Goal: Task Accomplishment & Management: Manage account settings

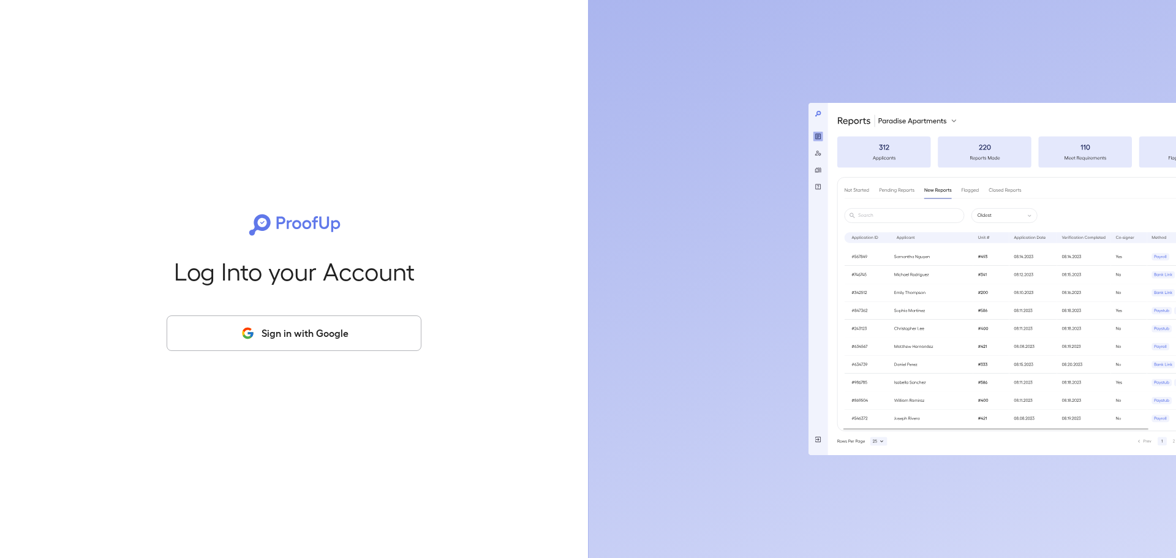
click at [298, 338] on button "Sign in with Google" at bounding box center [294, 333] width 255 height 36
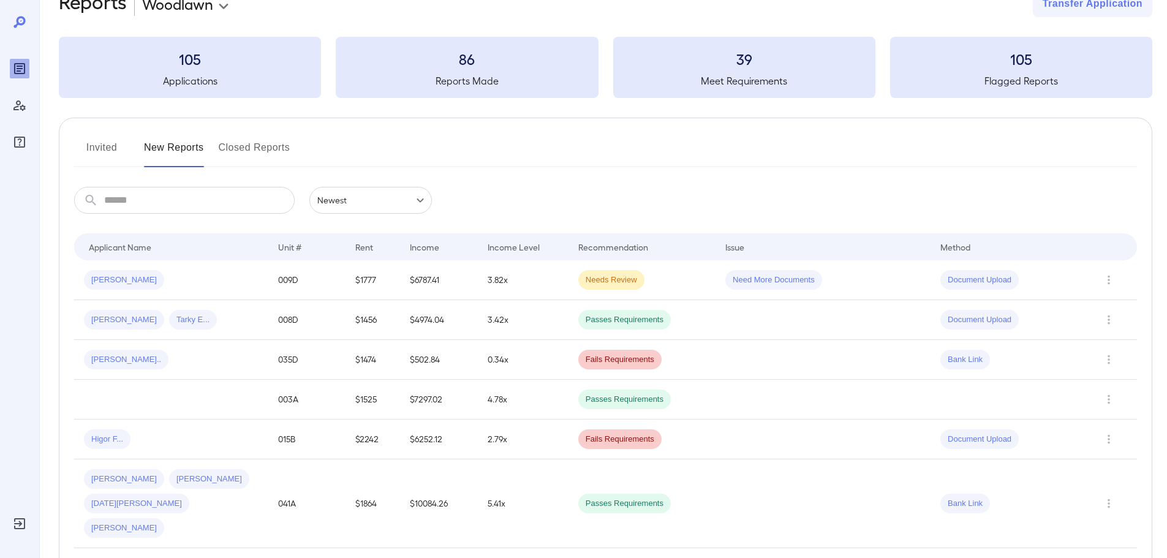
scroll to position [61, 0]
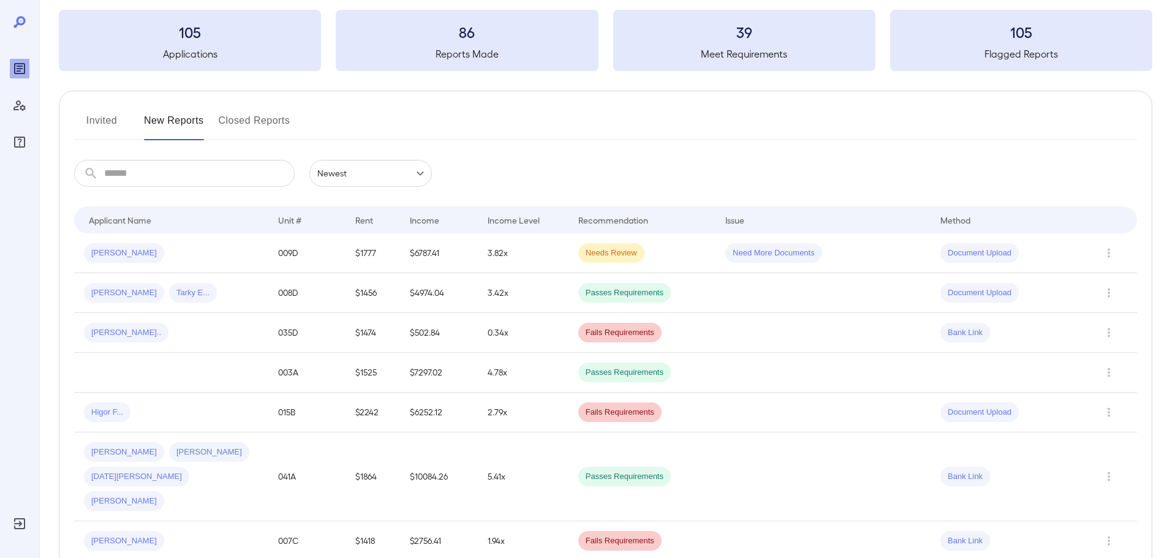
click at [104, 116] on button "Invited" at bounding box center [101, 125] width 55 height 29
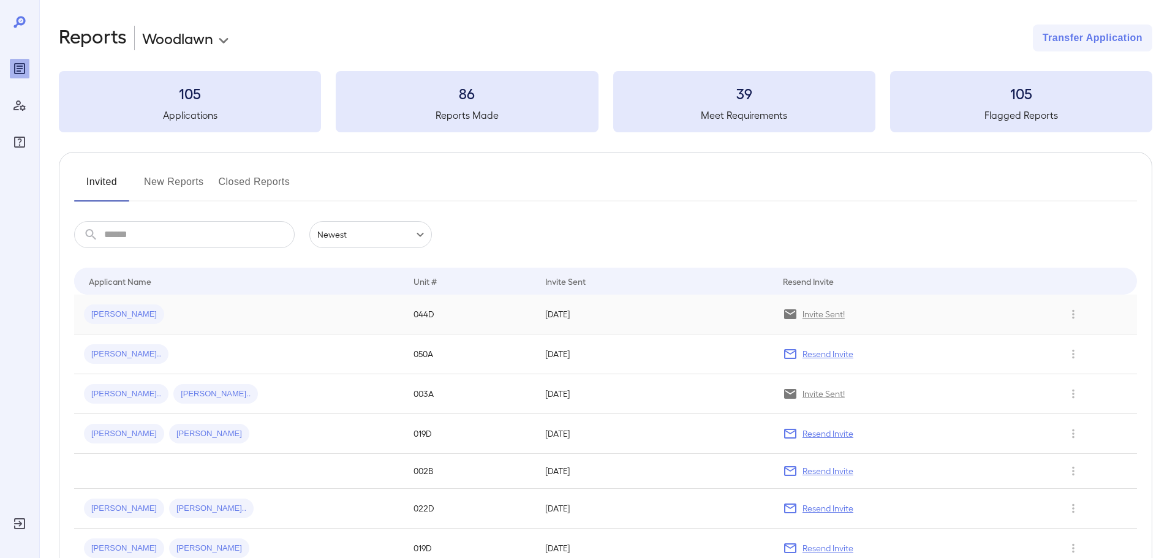
scroll to position [61, 0]
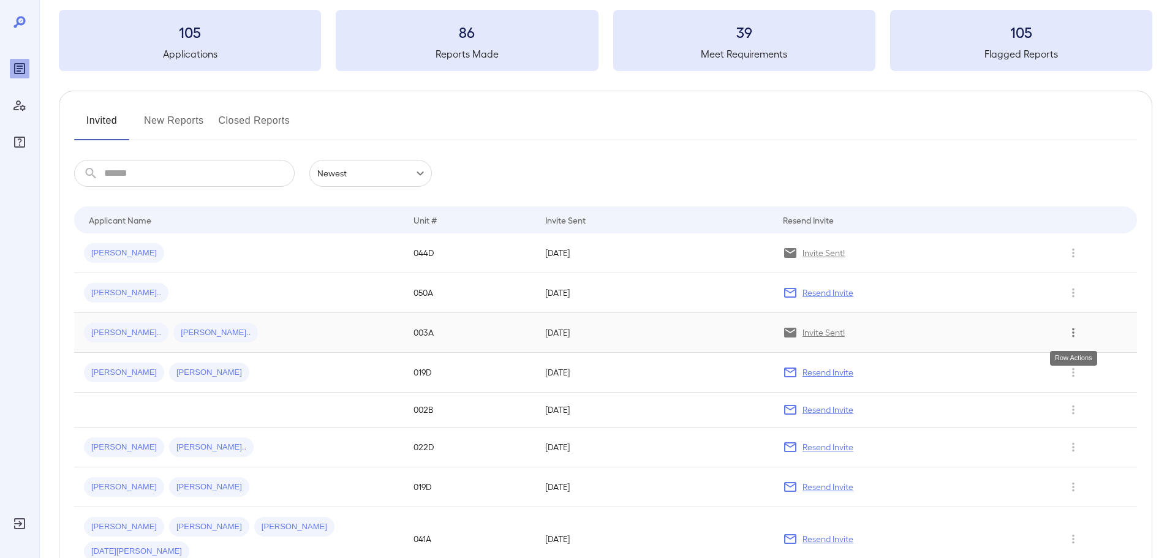
click at [1071, 333] on icon "Row Actions" at bounding box center [1072, 332] width 13 height 15
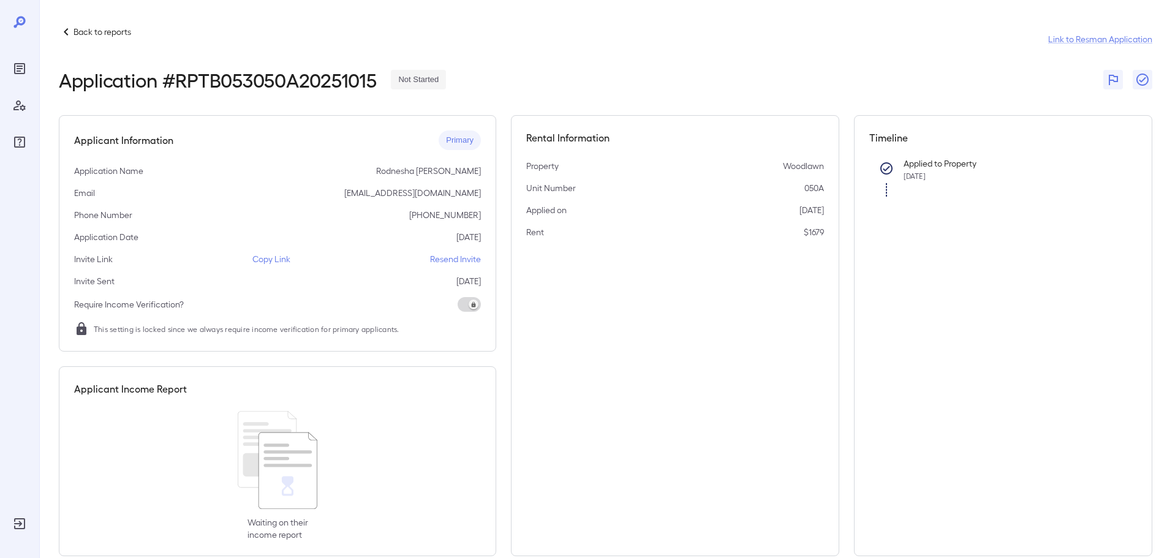
click at [75, 29] on p "Back to reports" at bounding box center [103, 32] width 58 height 12
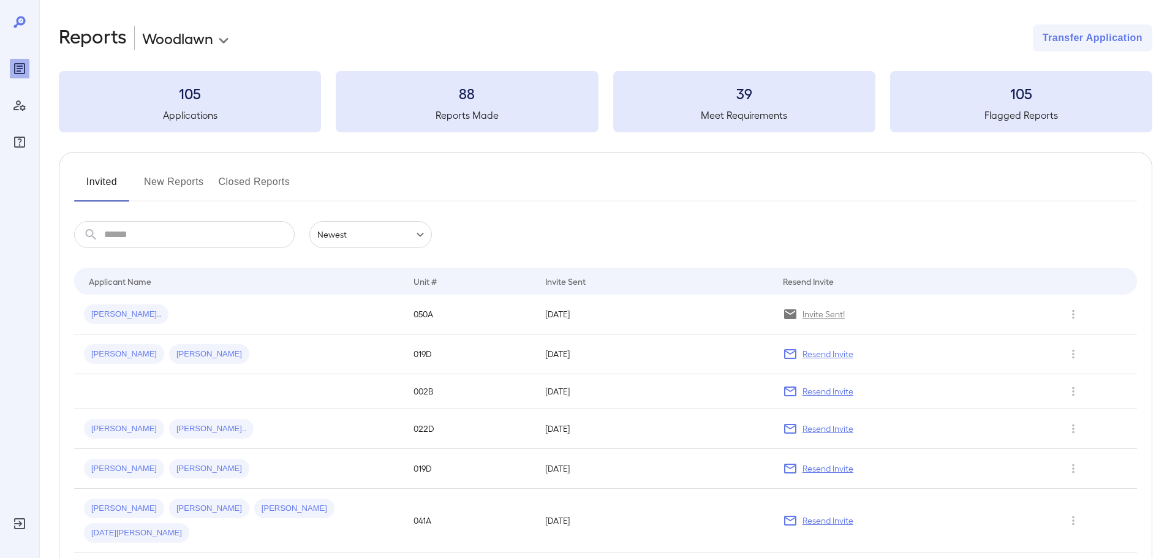
click at [165, 181] on button "New Reports" at bounding box center [174, 186] width 60 height 29
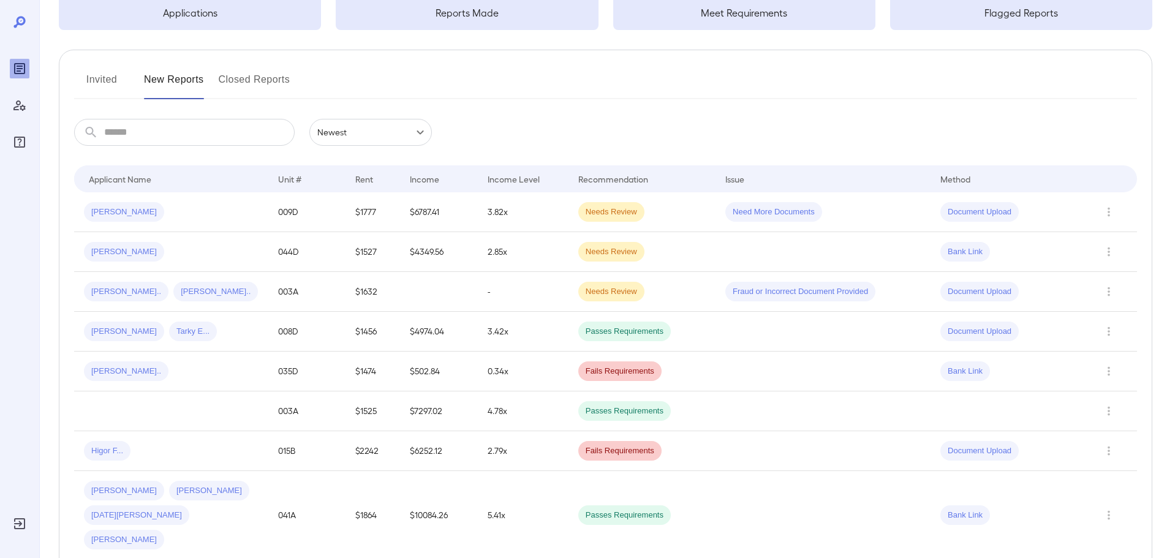
scroll to position [123, 0]
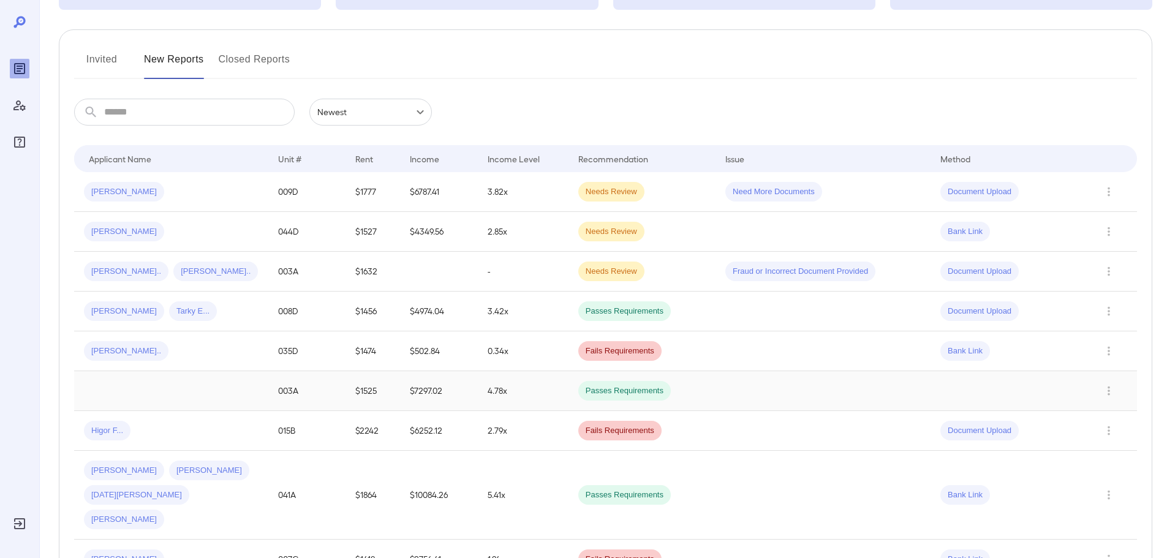
click at [172, 396] on td at bounding box center [171, 391] width 194 height 40
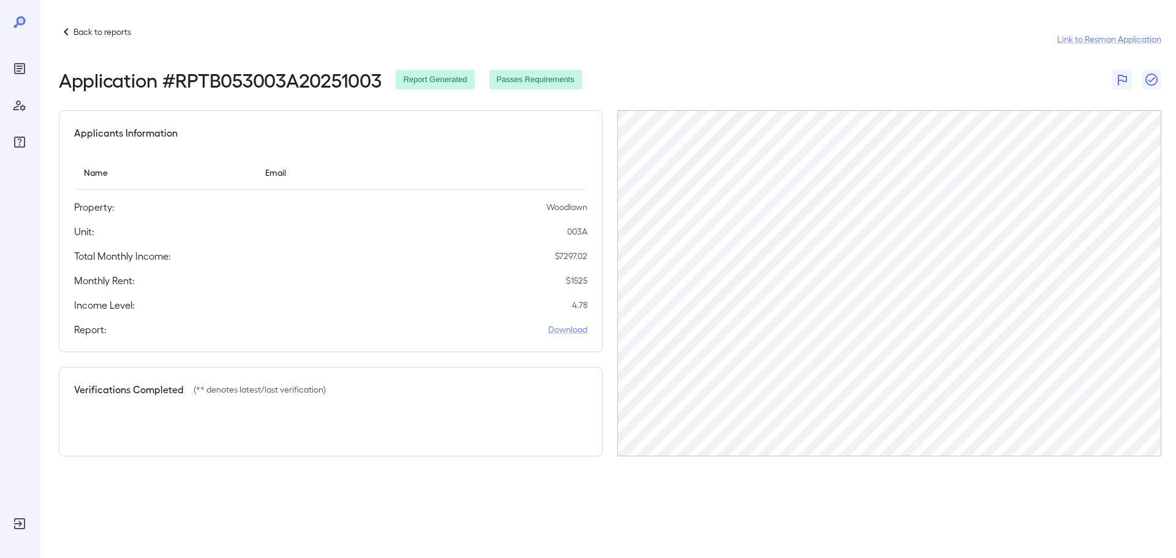
click at [94, 31] on p "Back to reports" at bounding box center [103, 32] width 58 height 12
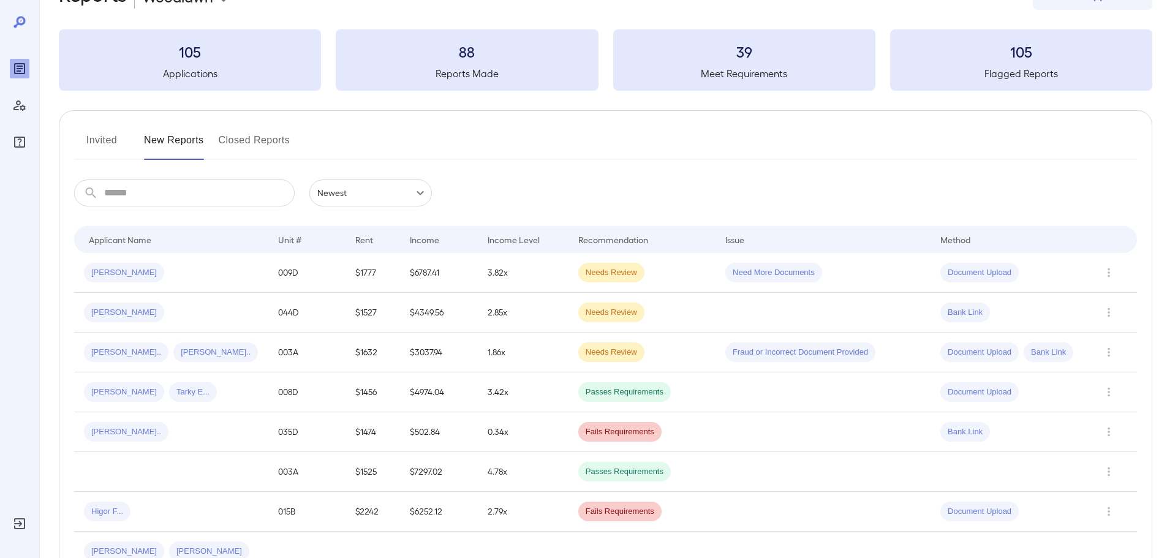
scroll to position [61, 0]
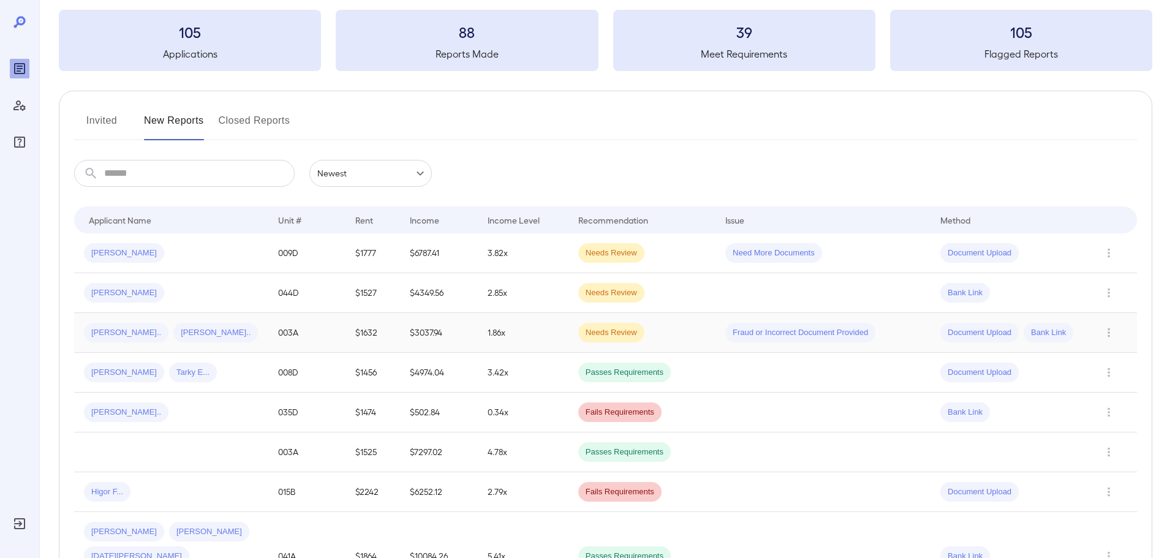
click at [208, 331] on div "Cheyanne E... Lita M..." at bounding box center [171, 333] width 175 height 20
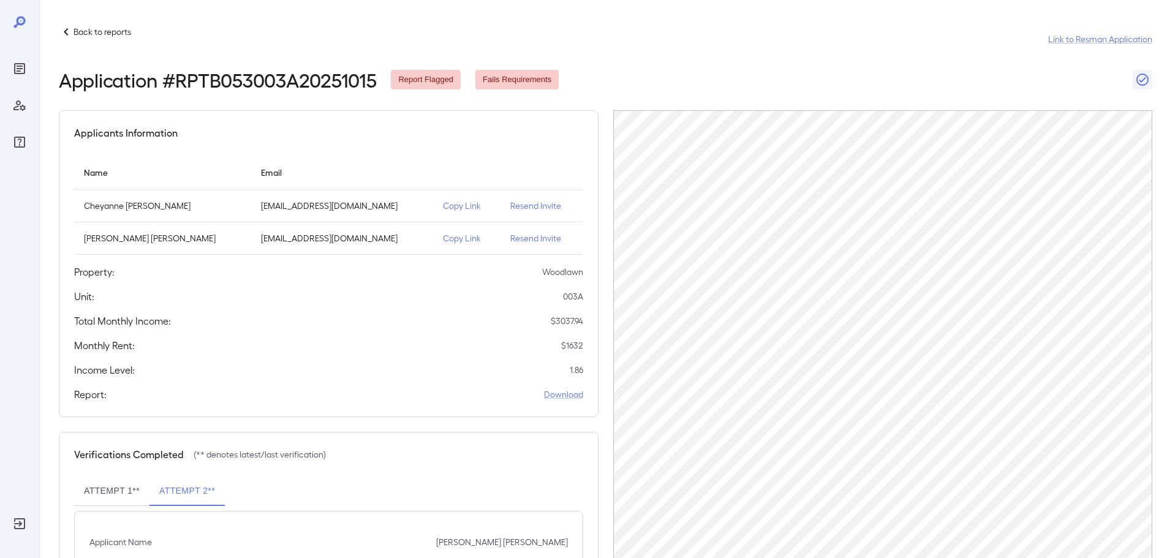
click at [515, 207] on p "Resend Invite" at bounding box center [541, 206] width 62 height 12
